Goal: Complete application form: Complete application form

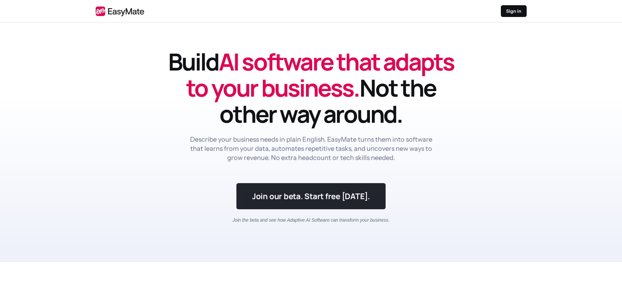
click at [302, 193] on link at bounding box center [310, 196] width 149 height 26
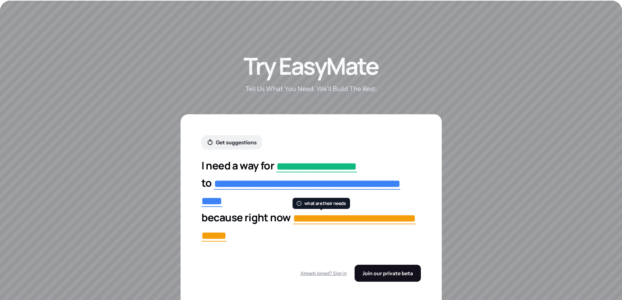
scroll to position [1148, 0]
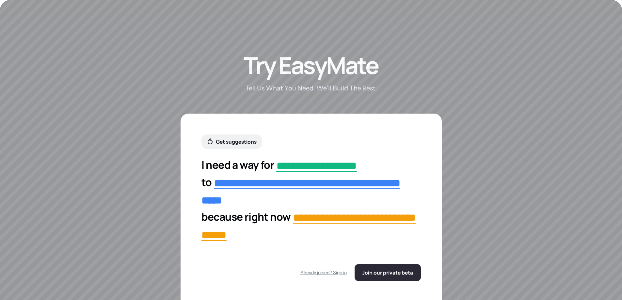
click at [377, 271] on span "Join our private beta" at bounding box center [387, 272] width 51 height 7
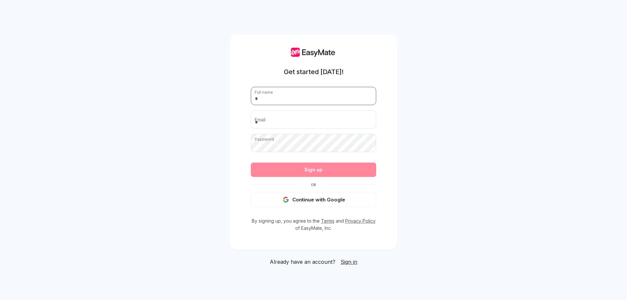
click at [289, 88] on input "text" at bounding box center [313, 96] width 125 height 18
click at [441, 136] on div "Get started today! Full name Email Password Passwords must have at least 8 char…" at bounding box center [313, 150] width 627 height 300
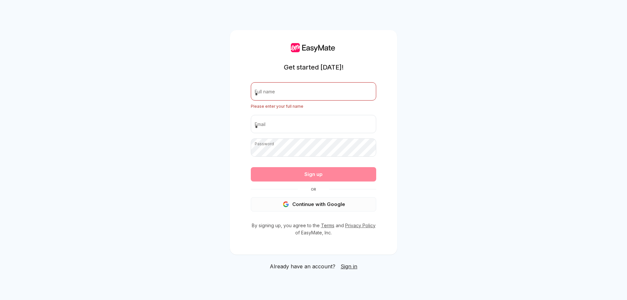
click at [310, 206] on button "Continue with Google" at bounding box center [313, 204] width 125 height 14
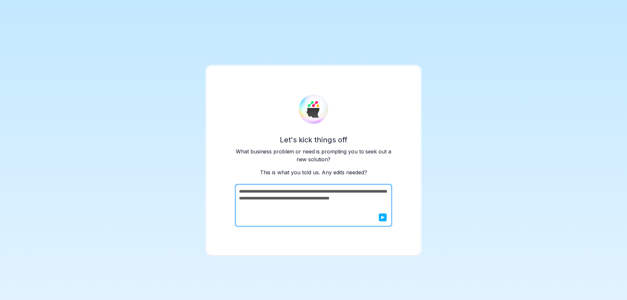
click at [382, 219] on icon "submit" at bounding box center [383, 217] width 4 height 4
click at [279, 201] on textarea "**********" at bounding box center [312, 205] width 155 height 42
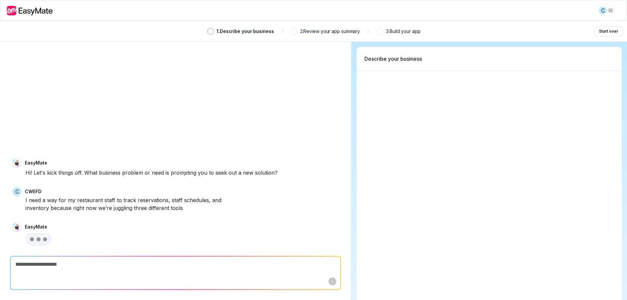
click at [66, 265] on textarea at bounding box center [175, 265] width 329 height 16
click at [76, 267] on textarea at bounding box center [175, 265] width 329 height 16
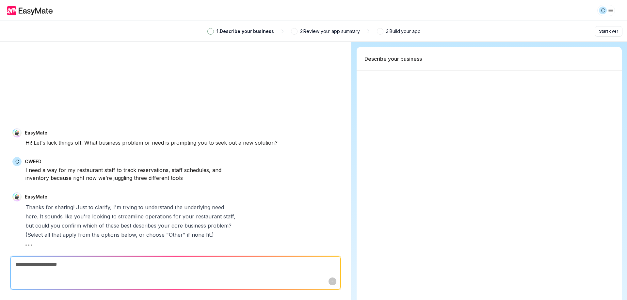
type textarea "*"
type textarea "**"
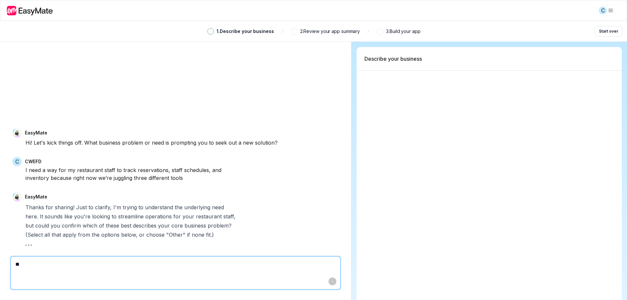
type textarea "*"
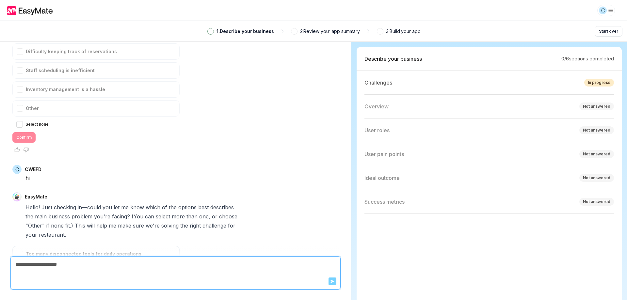
scroll to position [275, 0]
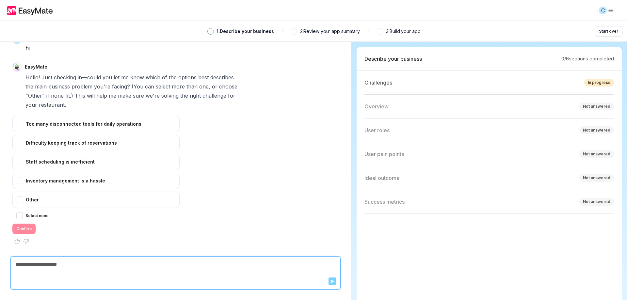
click at [37, 271] on textarea at bounding box center [175, 265] width 329 height 16
click at [31, 199] on div "Other" at bounding box center [95, 200] width 167 height 16
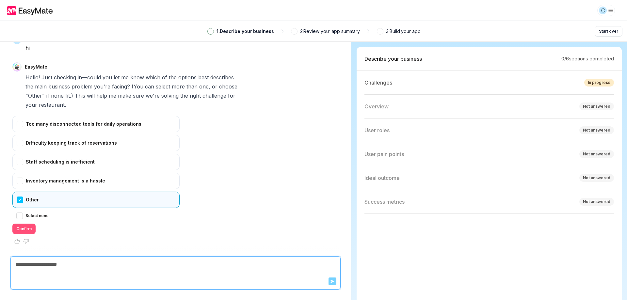
click at [33, 225] on button "Confirm" at bounding box center [23, 229] width 23 height 10
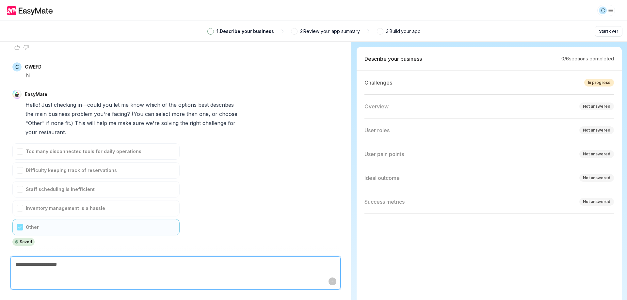
click at [42, 278] on form "Cancel" at bounding box center [175, 273] width 329 height 33
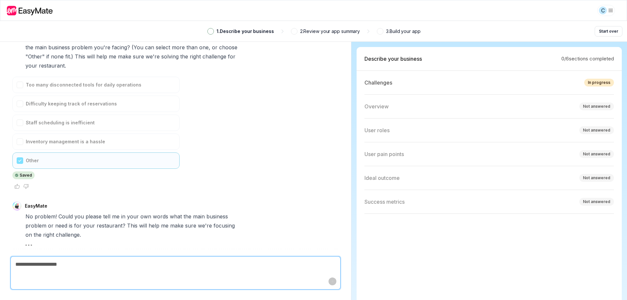
scroll to position [326, 0]
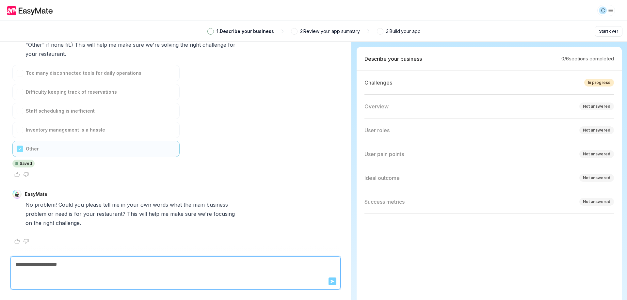
click at [75, 279] on form "Send" at bounding box center [175, 273] width 329 height 33
click at [99, 267] on textarea at bounding box center [175, 265] width 329 height 16
paste textarea "**********"
type textarea "*"
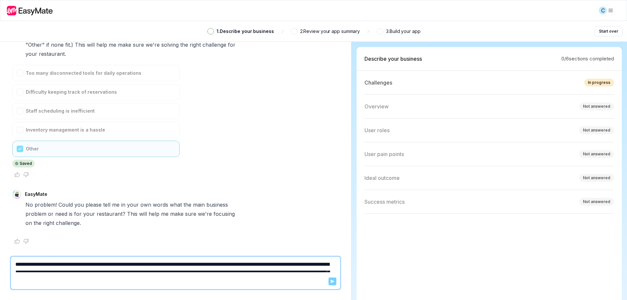
scroll to position [18, 0]
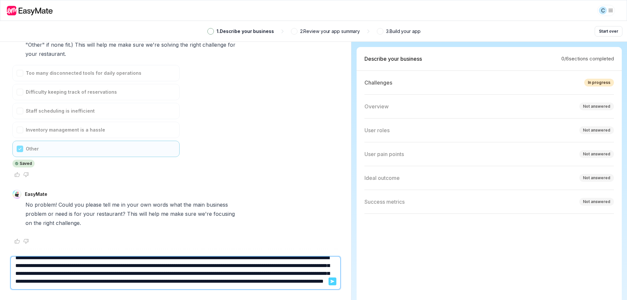
type textarea "**********"
click at [330, 285] on button "Send" at bounding box center [332, 282] width 8 height 8
type textarea "*"
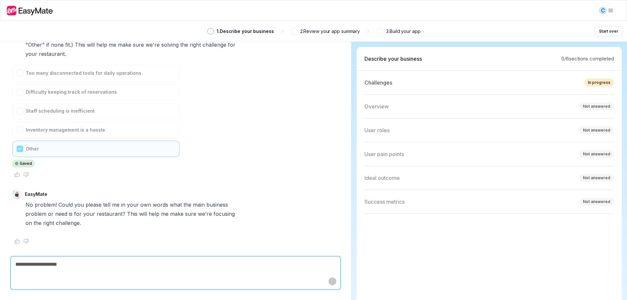
scroll to position [0, 0]
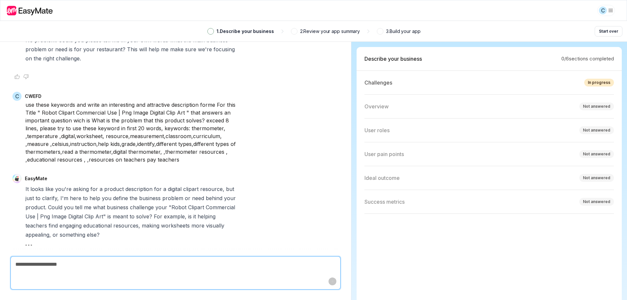
type textarea "*"
